Goal: Entertainment & Leisure: Browse casually

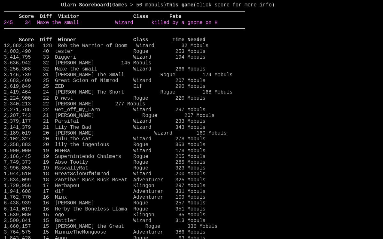
click at [202, 26] on link "245 34 Maxe the small Wizard killed by a gnome on H" at bounding box center [111, 23] width 214 height 6
